Goal: Transaction & Acquisition: Purchase product/service

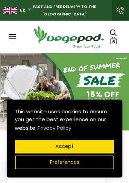
click at [77, 150] on button "Accept" at bounding box center [64, 147] width 99 height 14
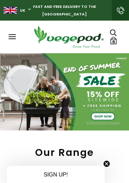
click at [111, 44] on link "6" at bounding box center [114, 41] width 8 height 8
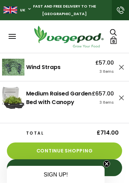
scroll to position [0, 198]
click at [122, 69] on icon at bounding box center [121, 67] width 5 height 5
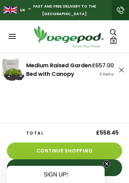
click at [105, 77] on span "3 Items" at bounding box center [106, 73] width 14 height 5
click at [99, 77] on div "£657.00 3 Items" at bounding box center [103, 69] width 22 height 33
click at [26, 78] on link "Medium Raised Garden Bed with Canopy" at bounding box center [58, 69] width 65 height 16
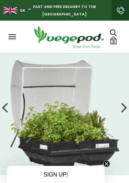
click at [116, 41] on link "3" at bounding box center [114, 41] width 8 height 8
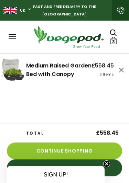
click at [70, 153] on link "Continue Shopping" at bounding box center [64, 150] width 115 height 17
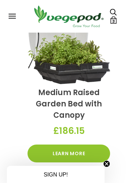
scroll to position [474, 0]
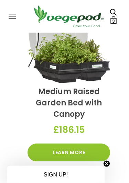
click at [76, 145] on link "Learn More" at bounding box center [68, 153] width 82 height 18
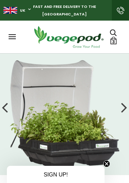
click at [73, 174] on div "SIGN UP!" at bounding box center [56, 174] width 92 height 9
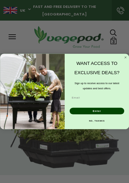
click at [88, 100] on input "Email" at bounding box center [97, 97] width 56 height 7
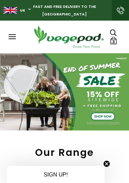
click at [113, 43] on span "3" at bounding box center [113, 41] width 3 height 7
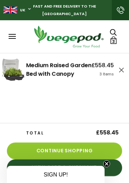
click at [60, 150] on link "Continue Shopping" at bounding box center [64, 150] width 115 height 17
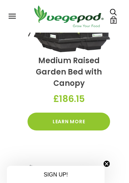
scroll to position [508, 0]
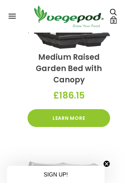
click at [76, 85] on div "£186.15" at bounding box center [68, 95] width 82 height 20
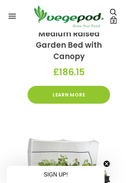
scroll to position [531, 0]
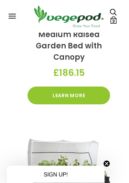
click at [91, 87] on link "Learn More" at bounding box center [68, 96] width 82 height 18
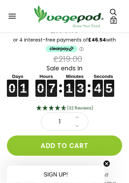
scroll to position [204, 0]
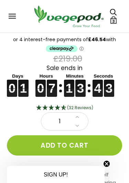
click at [65, 146] on button "Add to cart" at bounding box center [64, 145] width 115 height 20
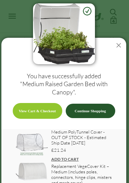
scroll to position [0, 0]
click at [117, 39] on button at bounding box center [118, 45] width 15 height 15
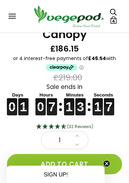
scroll to position [185, 0]
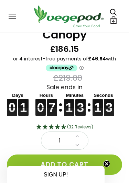
click at [116, 19] on link "4" at bounding box center [114, 20] width 8 height 8
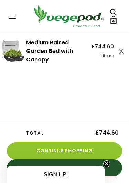
scroll to position [0, 0]
click at [107, 168] on link "View Cart & Checkout" at bounding box center [64, 167] width 115 height 17
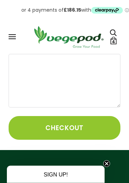
scroll to position [185, 0]
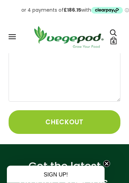
click at [87, 124] on button "Checkout" at bounding box center [65, 123] width 112 height 24
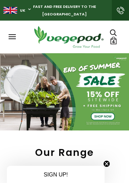
click at [114, 42] on span "4" at bounding box center [113, 41] width 3 height 7
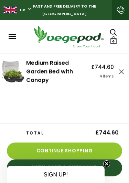
click at [107, 168] on link "View Cart & Checkout" at bounding box center [64, 167] width 115 height 17
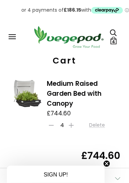
scroll to position [27, 0]
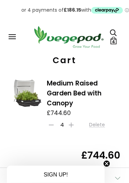
click at [108, 9] on link "Login" at bounding box center [64, 3] width 94 height 13
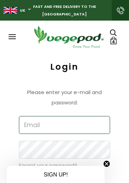
click at [39, 129] on input "Email" at bounding box center [64, 125] width 91 height 18
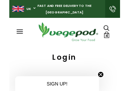
scroll to position [72, 0]
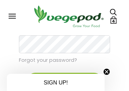
type input "[EMAIL_ADDRESS][DOMAIN_NAME]"
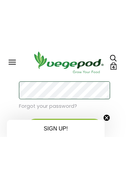
scroll to position [104, 0]
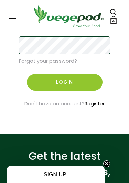
scroll to position [92, 0]
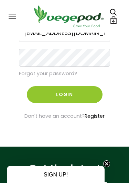
click at [83, 98] on button "Login" at bounding box center [65, 94] width 76 height 17
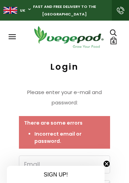
scroll to position [0, 0]
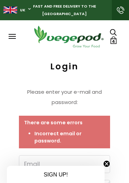
click at [113, 44] on span "4" at bounding box center [113, 41] width 3 height 7
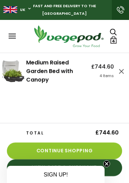
scroll to position [0, 0]
click at [80, 176] on div "SIGN UP!" at bounding box center [56, 174] width 92 height 9
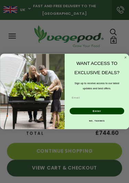
click at [127, 56] on circle "Close dialog" at bounding box center [125, 58] width 4 height 4
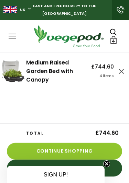
click at [108, 167] on link "View Cart & Checkout" at bounding box center [64, 168] width 115 height 17
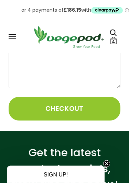
scroll to position [199, 0]
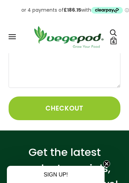
click at [63, 108] on button "Checkout" at bounding box center [65, 108] width 112 height 24
